Goal: Ask a question

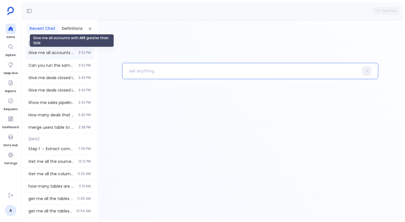
click at [63, 54] on span "Give me all accounts with ARR greater than 100k" at bounding box center [51, 53] width 47 height 6
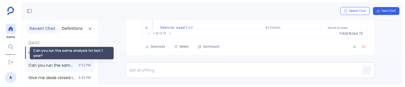
click at [49, 65] on span "Can you run the same analysis for last 1 year?" at bounding box center [51, 65] width 47 height 6
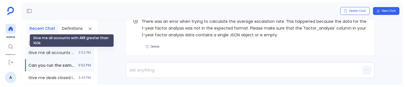
click at [56, 53] on span "Give me all accounts with ARR greater than 100k" at bounding box center [51, 53] width 47 height 6
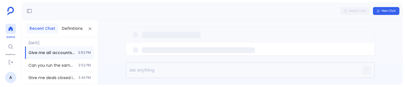
click at [10, 27] on icon at bounding box center [10, 28] width 4 height 4
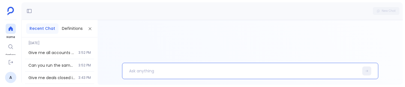
click at [155, 68] on p at bounding box center [240, 71] width 236 height 15
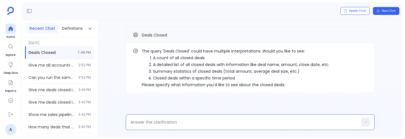
click at [166, 121] on textarea at bounding box center [243, 123] width 227 height 6
type textarea "2"
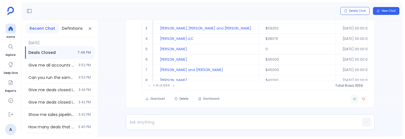
click at [355, 98] on icon "button" at bounding box center [354, 98] width 3 height 3
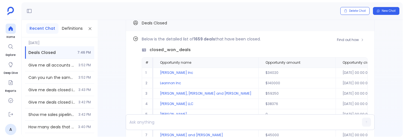
scroll to position [-77, 0]
